Goal: Use online tool/utility: Utilize a website feature to perform a specific function

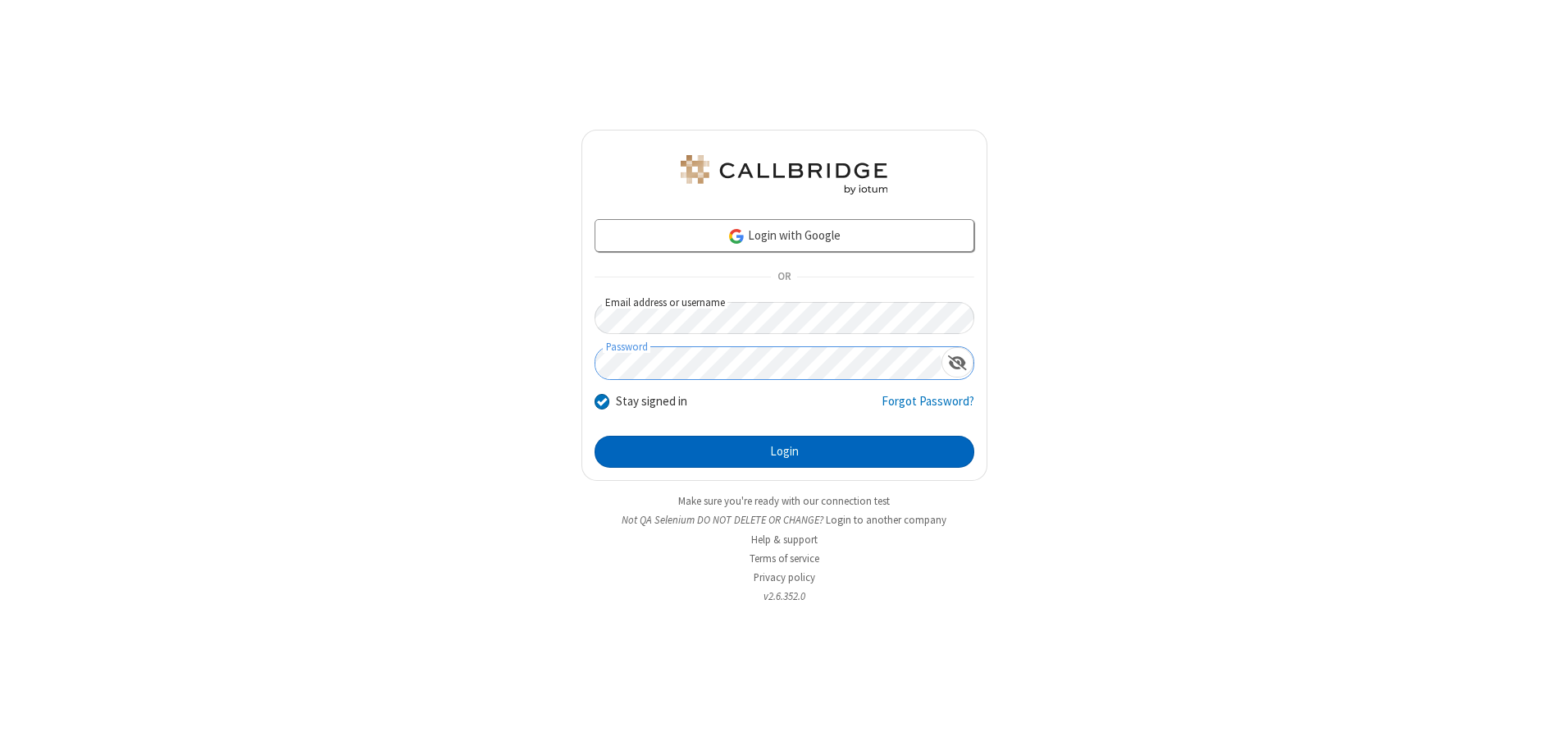
click at [784, 451] on button "Login" at bounding box center [784, 451] width 380 height 33
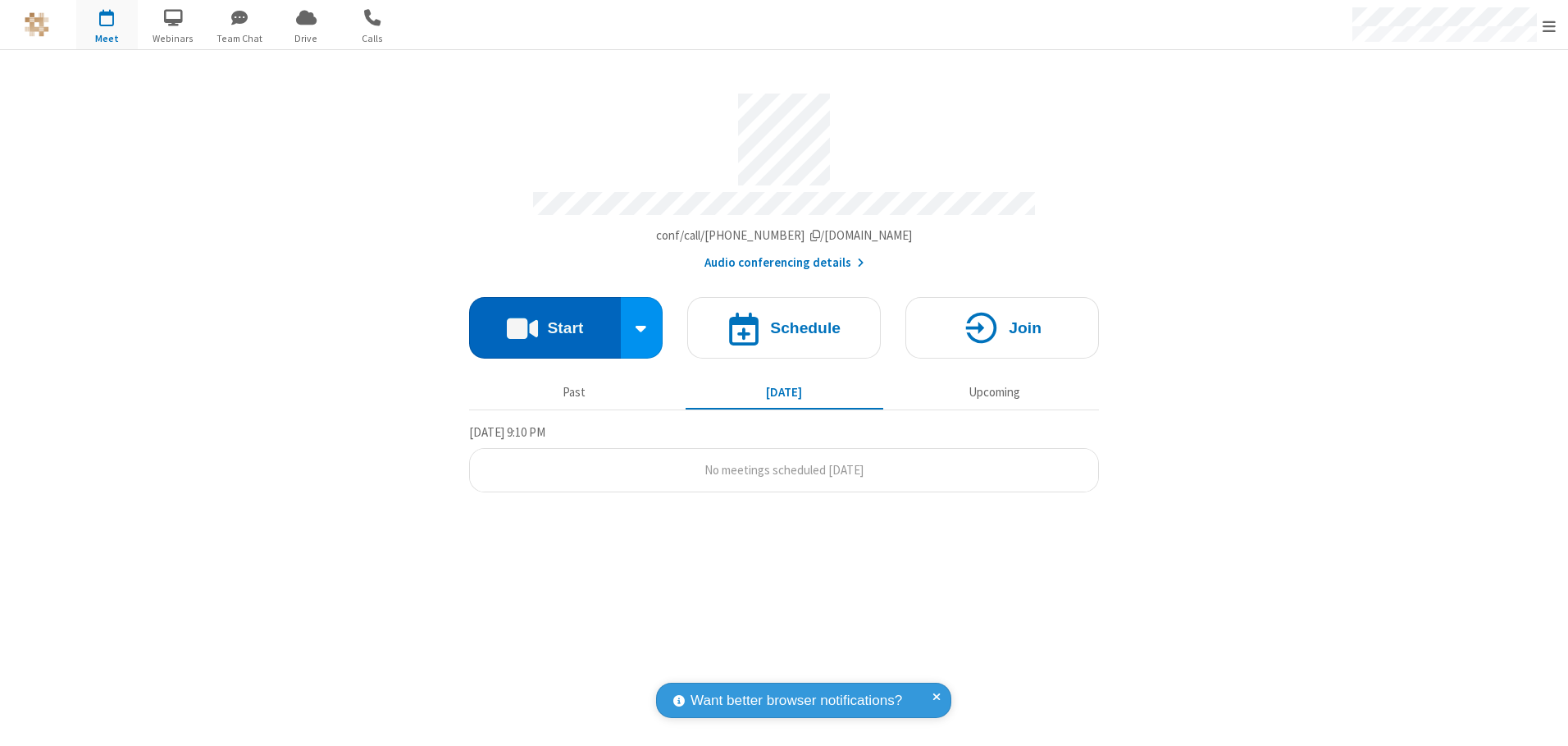
click at [545, 322] on button "Start" at bounding box center [545, 328] width 152 height 62
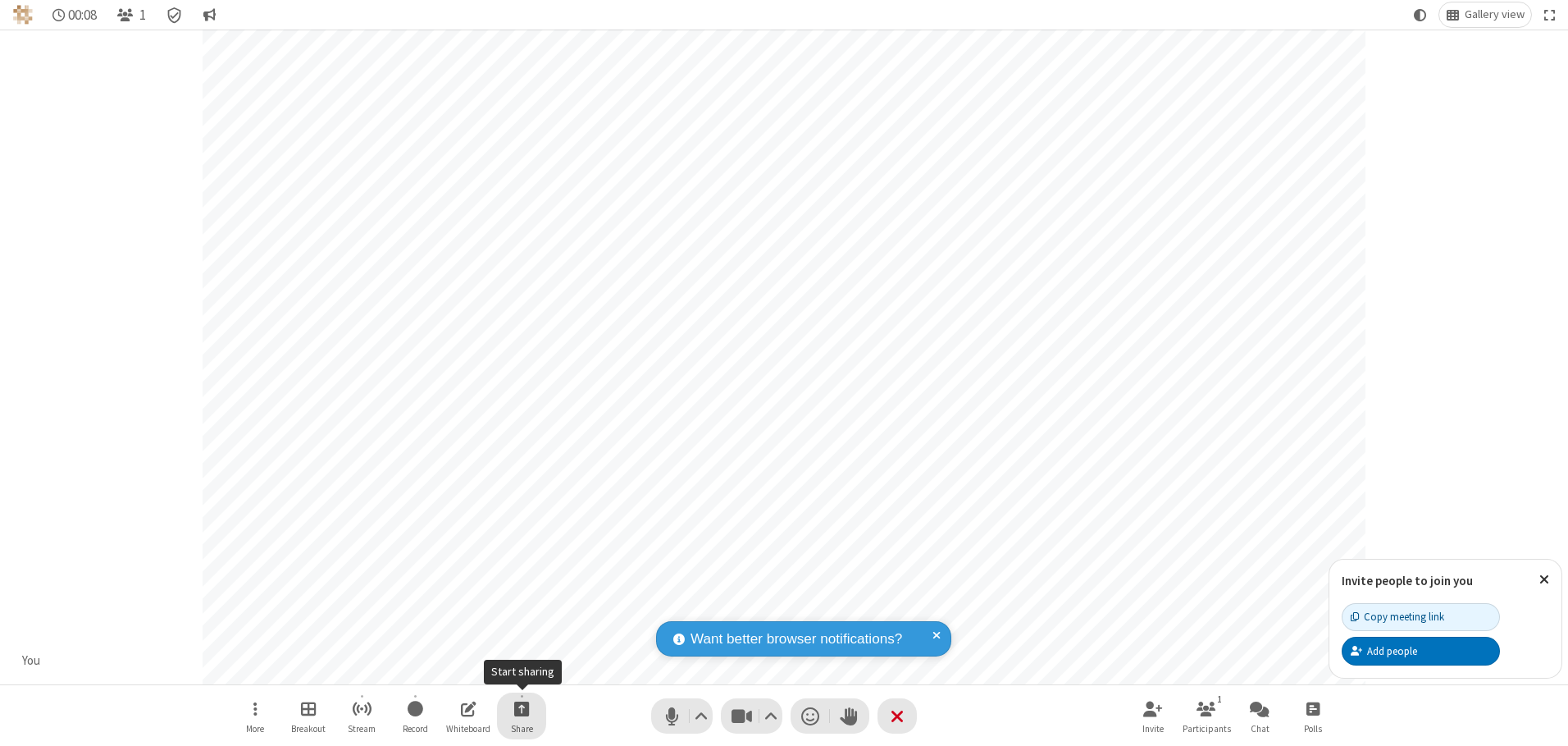
click at [521, 708] on span "Start sharing" at bounding box center [521, 708] width 16 height 21
click at [455, 669] on span "Share my screen" at bounding box center [456, 670] width 19 height 14
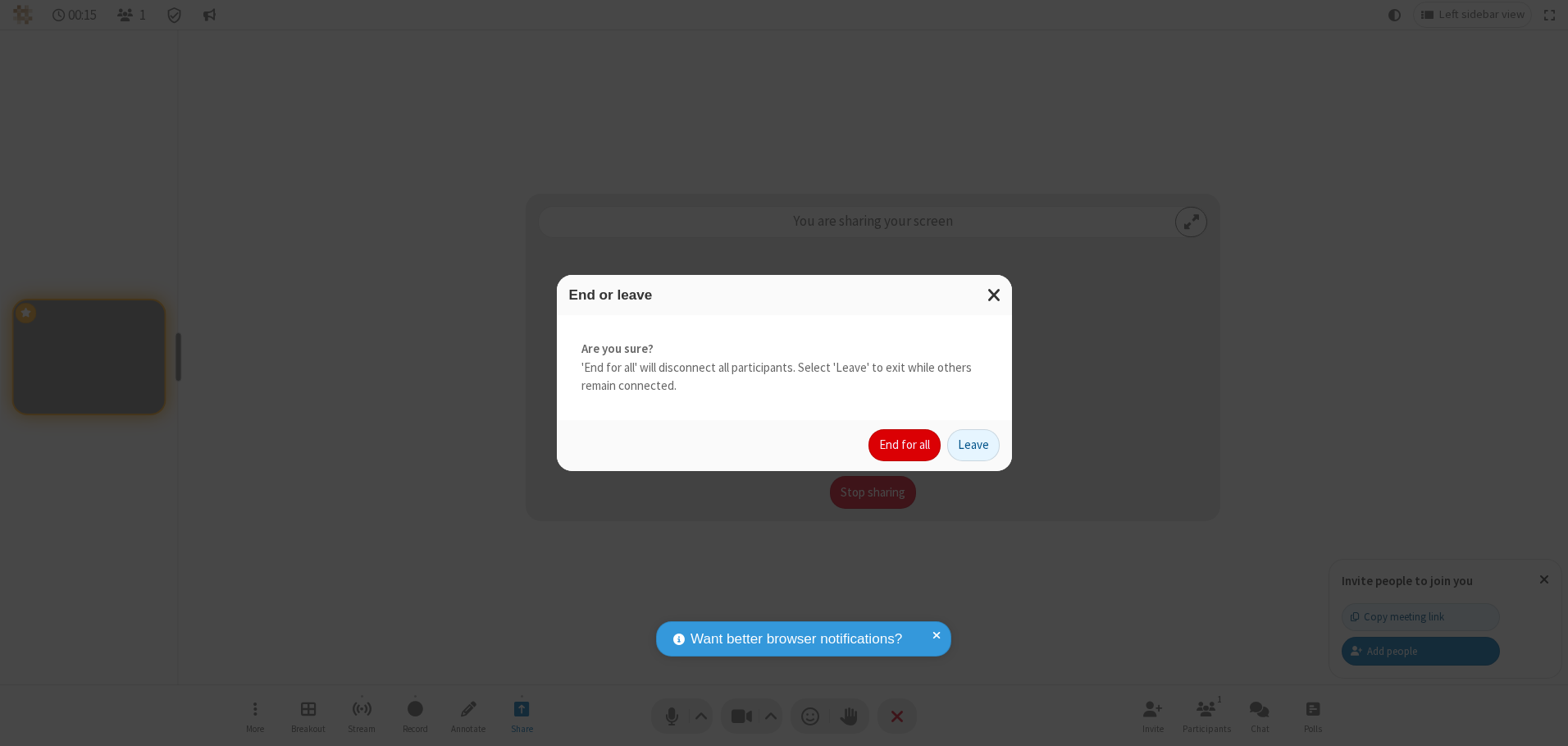
click at [905, 445] on button "End for all" at bounding box center [904, 445] width 72 height 33
